Goal: Task Accomplishment & Management: Complete application form

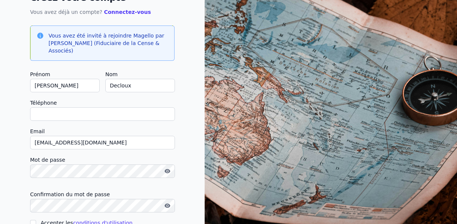
scroll to position [60, 0]
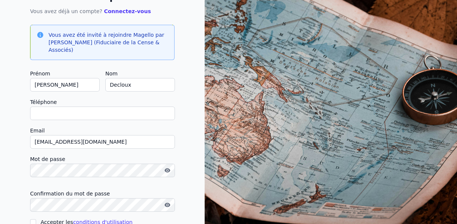
click at [50, 118] on input "Téléphone" at bounding box center [102, 114] width 145 height 14
type input "[PHONE_NUMBER]"
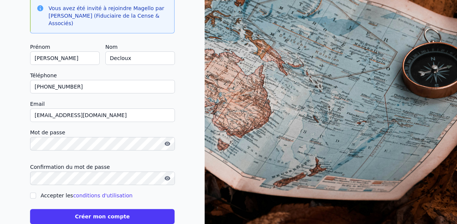
scroll to position [105, 0]
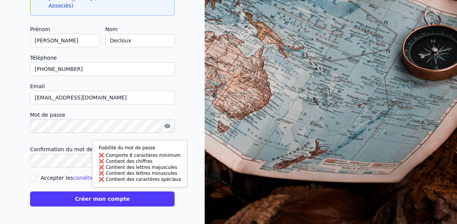
click at [73, 77] on form "Prénom [PERSON_NAME] Nom Decloux Téléphone [PHONE_NUMBER] Email [EMAIL_ADDRESS]…" at bounding box center [102, 116] width 144 height 182
click at [166, 128] on icon "button" at bounding box center [167, 126] width 6 height 6
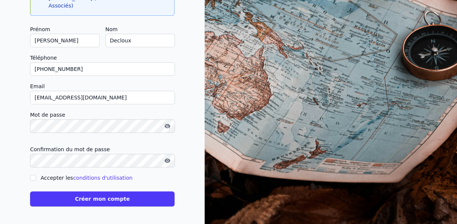
click at [166, 127] on icon "button" at bounding box center [166, 126] width 4 height 3
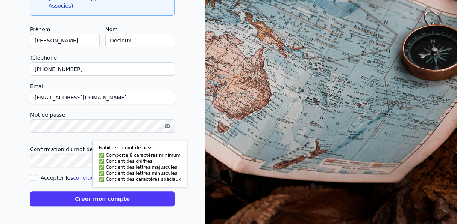
click at [0, 135] on html "Fiabilité du mot de passe Comporte 8 caractères minimum Contient des chiffres C…" at bounding box center [228, 59] width 457 height 329
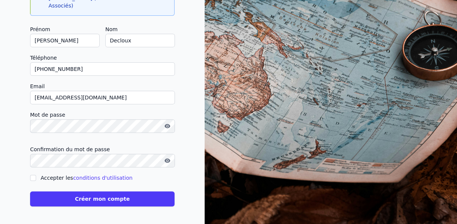
click at [166, 128] on icon "button" at bounding box center [167, 126] width 6 height 6
click at [167, 128] on icon "button" at bounding box center [166, 126] width 4 height 3
click at [30, 192] on button "Créer mon compte" at bounding box center [102, 199] width 144 height 15
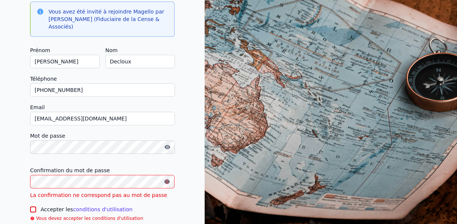
scroll to position [74, 0]
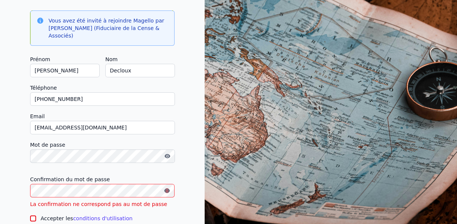
click at [167, 189] on icon "button" at bounding box center [167, 191] width 6 height 4
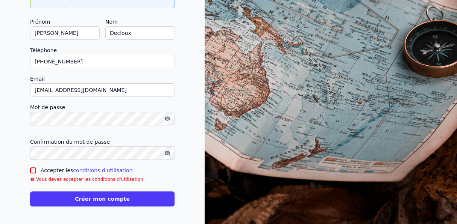
click at [31, 172] on input "Accepter les conditions d'utilisation" at bounding box center [33, 171] width 6 height 6
checkbox input "true"
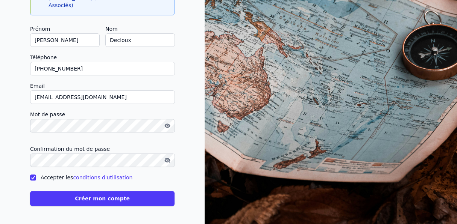
scroll to position [105, 0]
click at [123, 193] on button "Créer mon compte" at bounding box center [102, 199] width 144 height 15
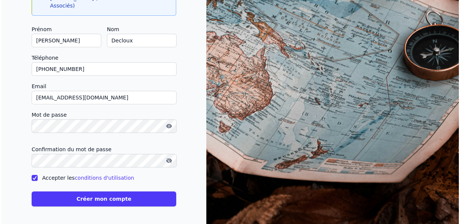
scroll to position [0, 0]
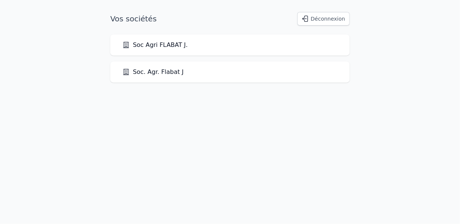
click at [149, 47] on link "Soc Agri FLABAT J." at bounding box center [154, 45] width 65 height 9
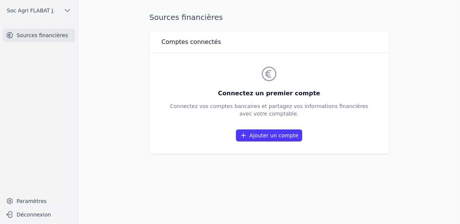
click at [256, 138] on link "Ajouter un compte" at bounding box center [269, 136] width 66 height 12
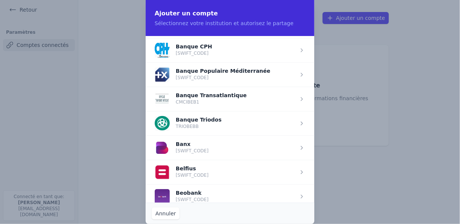
scroll to position [211, 0]
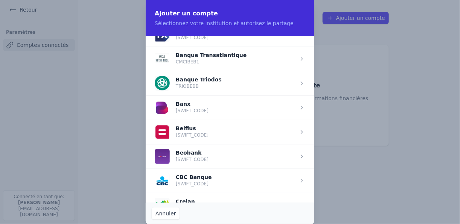
click at [188, 174] on span "button" at bounding box center [230, 181] width 168 height 24
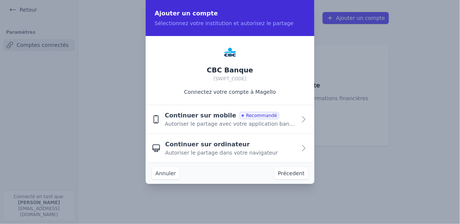
scroll to position [0, 0]
click at [239, 117] on span "Recommandé" at bounding box center [259, 116] width 40 height 8
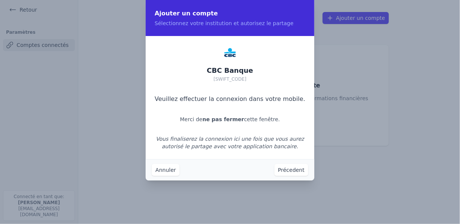
click at [282, 173] on button "Précedent" at bounding box center [291, 170] width 34 height 12
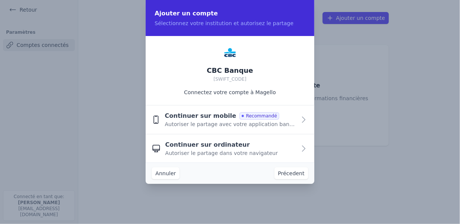
click at [244, 150] on span "Autoriser le partage dans votre navigateur" at bounding box center [221, 154] width 112 height 8
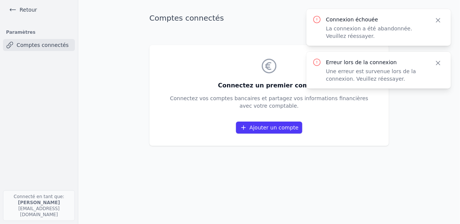
click at [261, 128] on link "Ajouter un compte" at bounding box center [269, 128] width 66 height 12
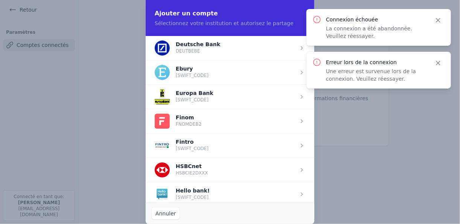
scroll to position [271, 0]
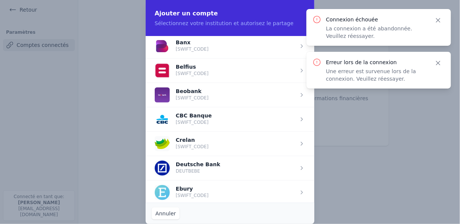
click at [181, 119] on span "button" at bounding box center [230, 119] width 168 height 24
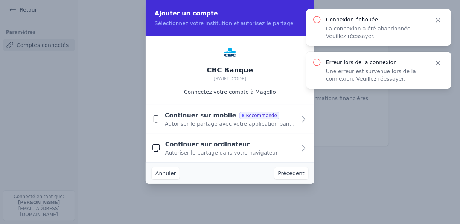
scroll to position [0, 0]
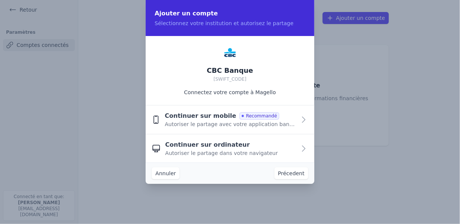
click at [205, 115] on span "Continuer sur mobile" at bounding box center [200, 116] width 71 height 9
